Goal: Transaction & Acquisition: Purchase product/service

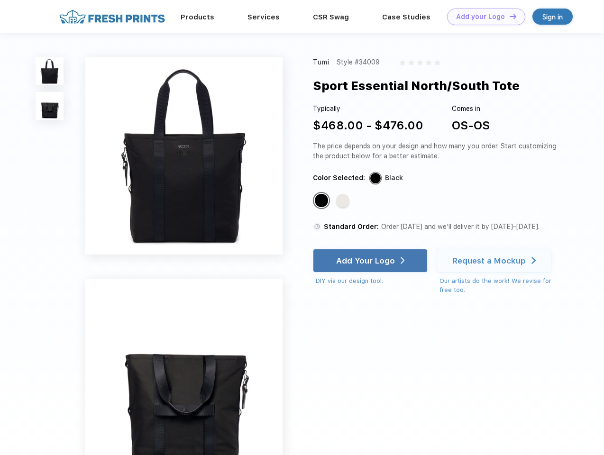
click at [483, 17] on link "Add your Logo Design Tool" at bounding box center [486, 17] width 78 height 17
click at [0, 0] on div "Design Tool" at bounding box center [0, 0] width 0 height 0
click at [509, 16] on link "Add your Logo Design Tool" at bounding box center [486, 17] width 78 height 17
click at [50, 71] on img at bounding box center [50, 71] width 28 height 28
click at [50, 106] on img at bounding box center [50, 106] width 28 height 28
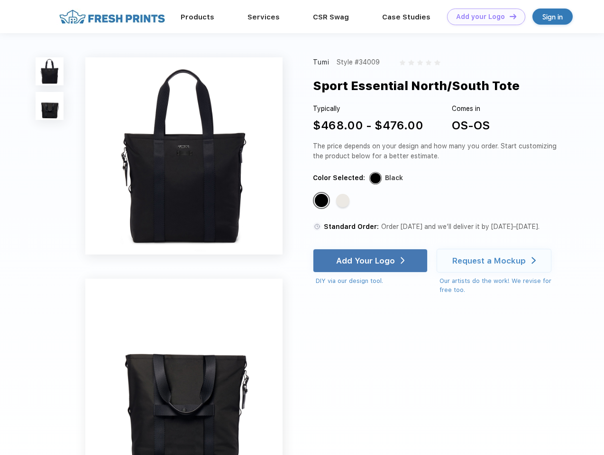
click at [322, 201] on div "Standard Color" at bounding box center [321, 200] width 13 height 13
click at [344, 201] on div "Standard Color" at bounding box center [342, 200] width 13 height 13
click at [371, 261] on div "Add Your Logo" at bounding box center [365, 260] width 59 height 9
click at [496, 261] on div "Request a Mockup" at bounding box center [488, 260] width 73 height 9
